Goal: Task Accomplishment & Management: Manage account settings

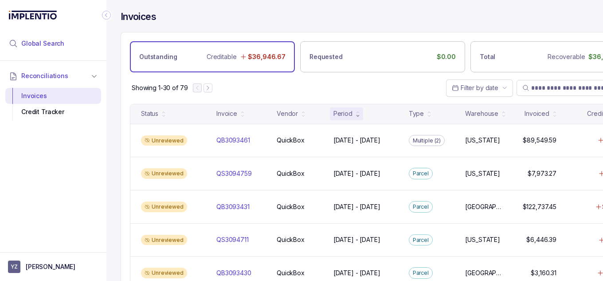
click at [55, 47] on span "Global Search" at bounding box center [42, 43] width 43 height 9
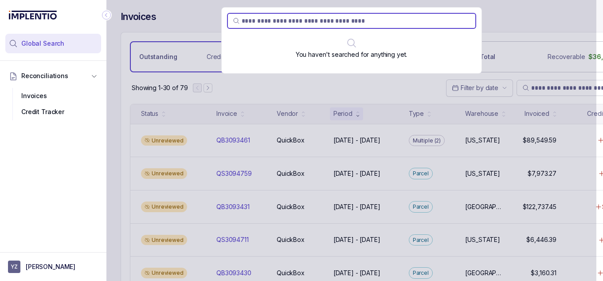
paste input "********"
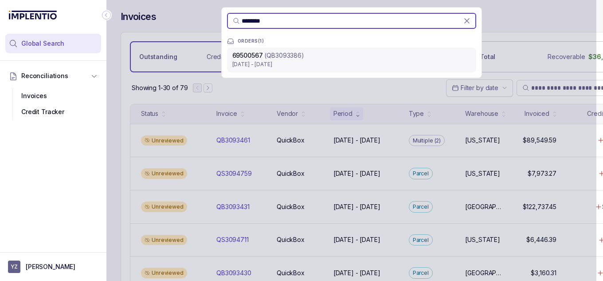
paste input "search"
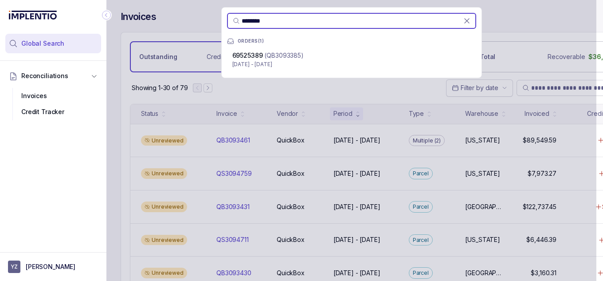
paste input "search"
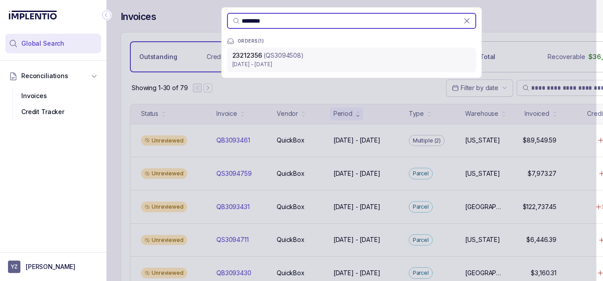
paste input "search"
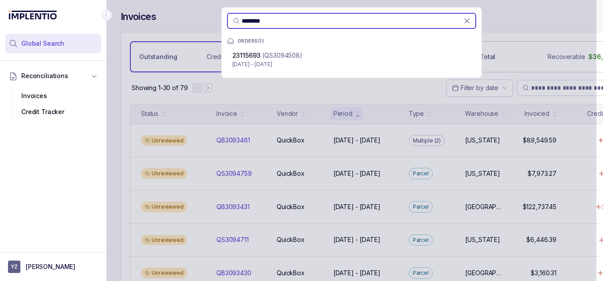
type input "********"
click at [64, 260] on aside "YZ [PERSON_NAME]" at bounding box center [53, 266] width 106 height 29
click at [48, 266] on p "[PERSON_NAME]" at bounding box center [51, 266] width 50 height 9
click at [64, 249] on p "Logout" at bounding box center [59, 247] width 74 height 9
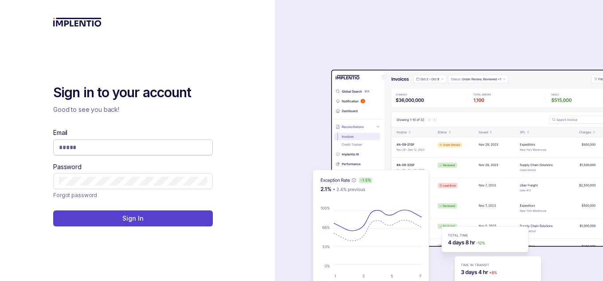
click at [191, 144] on input "Email" at bounding box center [133, 147] width 148 height 9
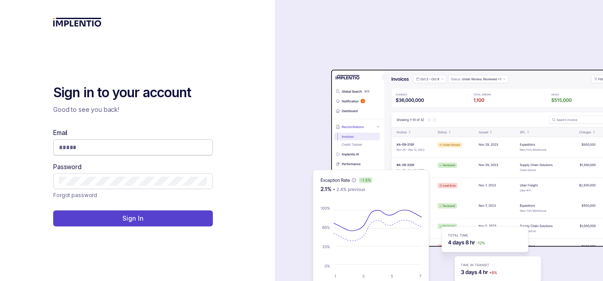
click at [191, 144] on input "Email" at bounding box center [133, 147] width 148 height 9
click at [141, 144] on input "Email" at bounding box center [133, 147] width 148 height 9
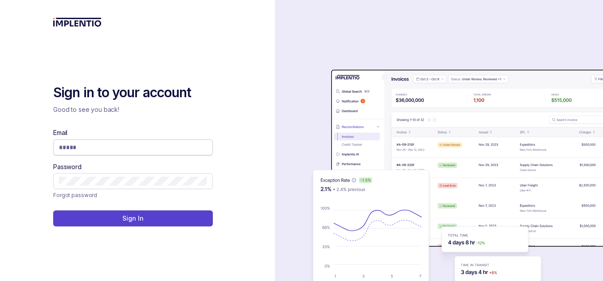
click at [141, 144] on input "Email" at bounding box center [133, 147] width 148 height 9
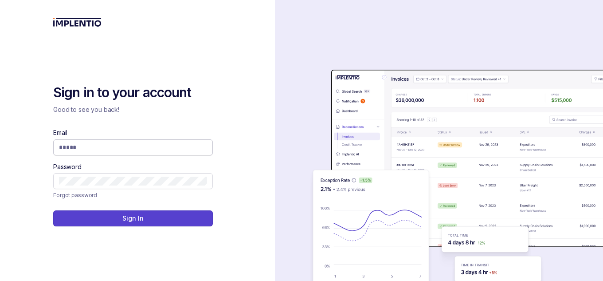
click at [136, 151] on input "Email" at bounding box center [133, 147] width 148 height 9
click at [138, 146] on input "Email" at bounding box center [133, 147] width 148 height 9
type input "*"
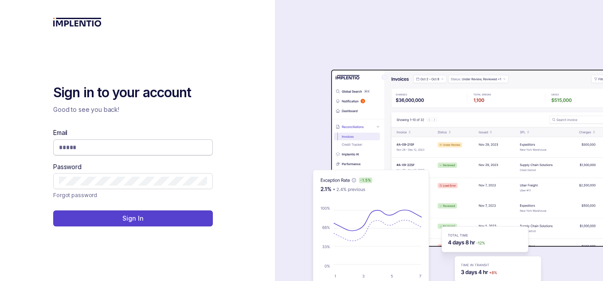
type input "*"
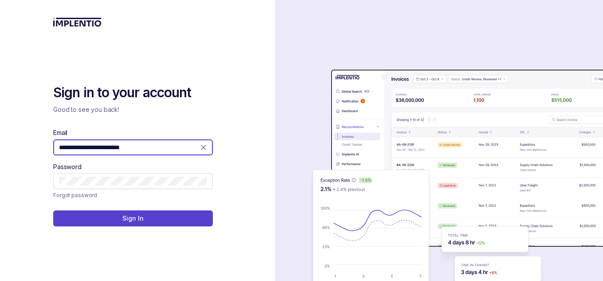
type input "**********"
